Goal: Transaction & Acquisition: Subscribe to service/newsletter

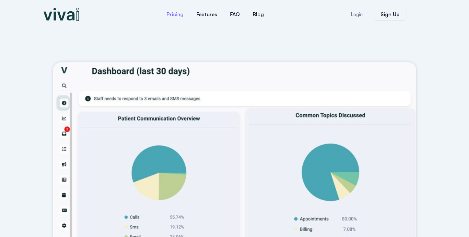
click at [179, 15] on link "Pricing" at bounding box center [175, 14] width 30 height 16
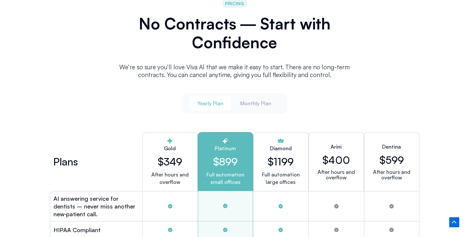
scroll to position [1666, 0]
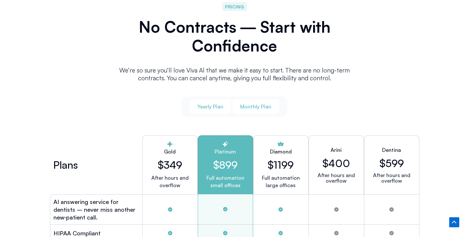
click at [252, 103] on span "Monthly Plan" at bounding box center [255, 106] width 31 height 7
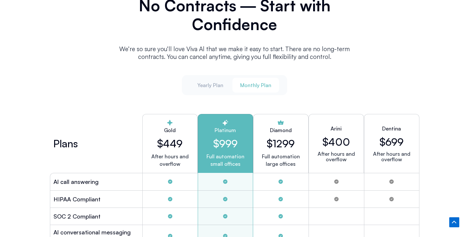
scroll to position [1690, 0]
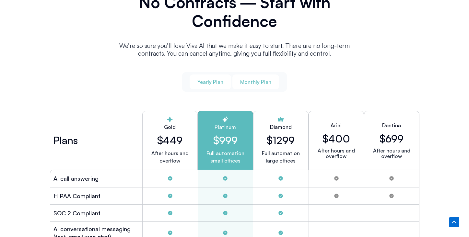
click at [213, 80] on span "Yearly Plan" at bounding box center [210, 81] width 26 height 7
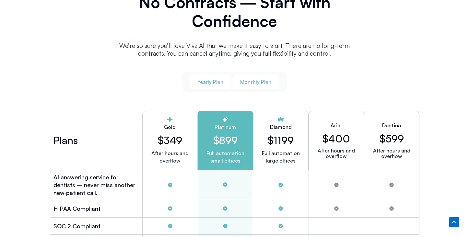
click at [247, 80] on span "Monthly Plan" at bounding box center [255, 81] width 31 height 7
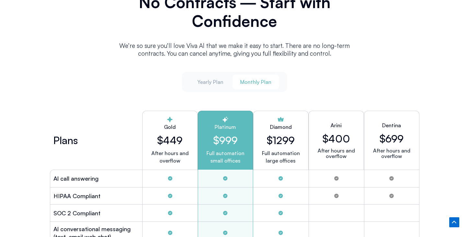
scroll to position [1689, 0]
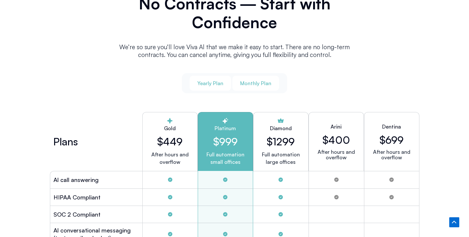
click at [213, 80] on span "Yearly Plan" at bounding box center [210, 83] width 26 height 7
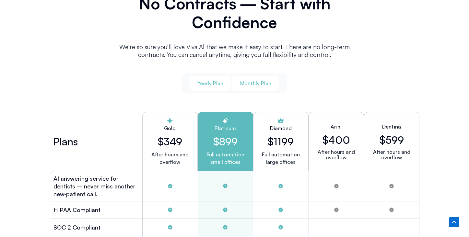
click at [264, 80] on span "Monthly Plan" at bounding box center [255, 83] width 31 height 7
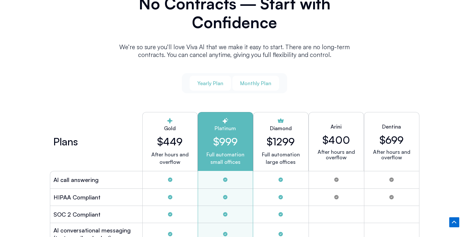
click at [208, 82] on span "Yearly Plan" at bounding box center [210, 83] width 26 height 7
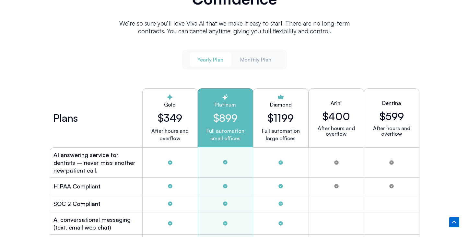
scroll to position [1712, 0]
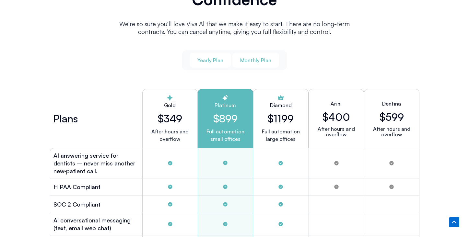
click at [259, 63] on button "Monthly Plan" at bounding box center [255, 60] width 47 height 15
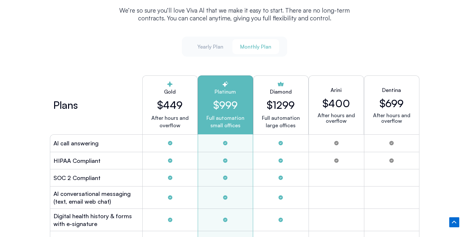
scroll to position [1726, 0]
click at [214, 46] on span "Yearly Plan" at bounding box center [210, 46] width 26 height 7
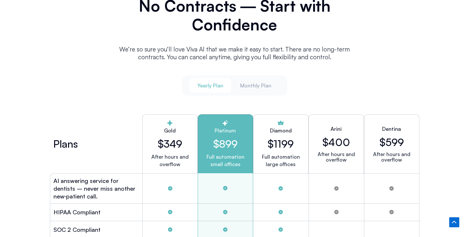
scroll to position [1626, 0]
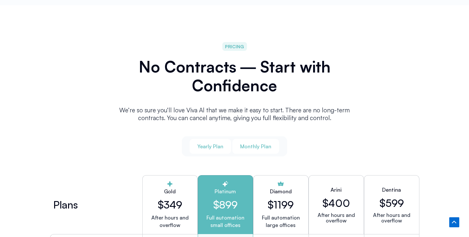
click at [257, 143] on span "Monthly Plan" at bounding box center [255, 146] width 31 height 7
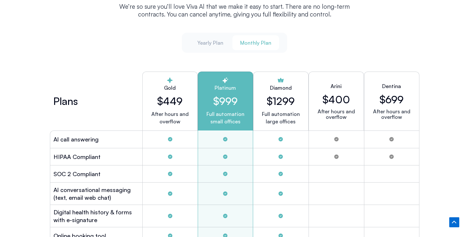
scroll to position [1735, 0]
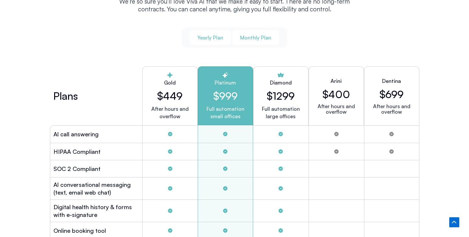
click at [215, 42] on div "Yearly Plan Monthly Plan" at bounding box center [234, 38] width 105 height 20
click at [216, 41] on button "Yearly Plan" at bounding box center [210, 37] width 41 height 15
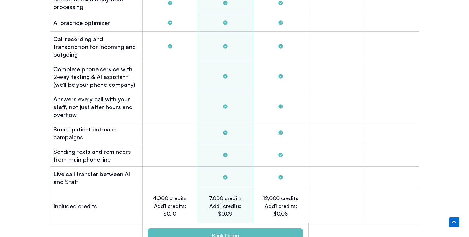
scroll to position [2003, 0]
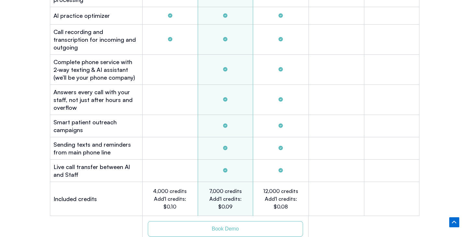
click at [231, 227] on span "Book Demo" at bounding box center [225, 229] width 27 height 5
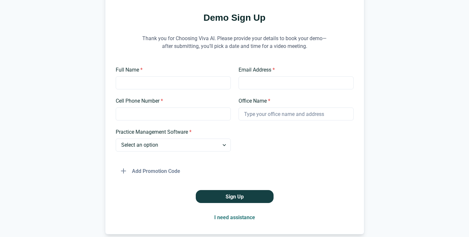
scroll to position [64, 0]
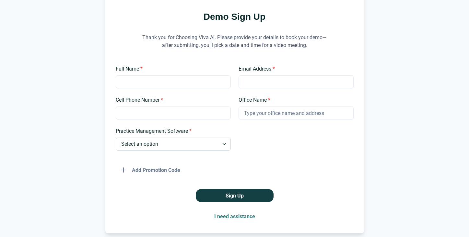
select select "Other"
click at [274, 143] on input "Please Specify *" at bounding box center [296, 144] width 115 height 13
type input "MacPractice"
type input "[PERSON_NAME]"
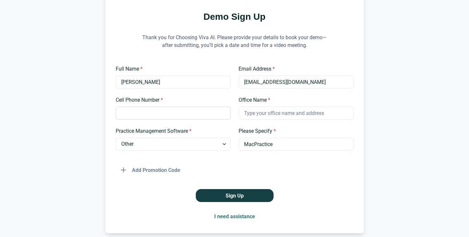
type input "[EMAIL_ADDRESS][DOMAIN_NAME]"
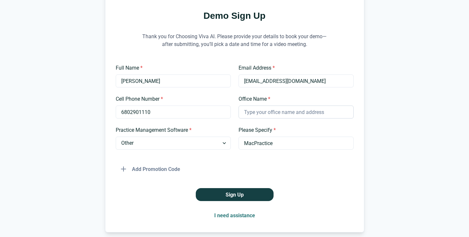
type input "6802901110"
type input "United Implant Dentistry"
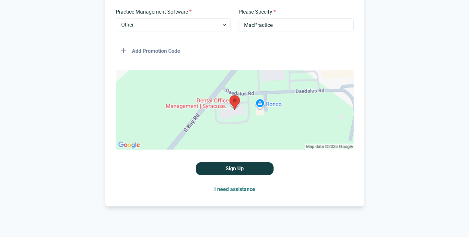
scroll to position [183, 0]
drag, startPoint x: 238, startPoint y: 172, endPoint x: 247, endPoint y: 165, distance: 11.3
click at [238, 172] on button "Sign Up" at bounding box center [235, 168] width 78 height 13
